Goal: Entertainment & Leisure: Browse casually

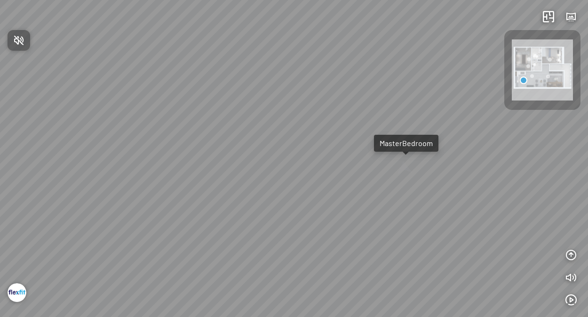
drag, startPoint x: 469, startPoint y: 145, endPoint x: 279, endPoint y: 121, distance: 191.9
click at [280, 121] on div at bounding box center [294, 158] width 588 height 317
